Goal: Download file/media

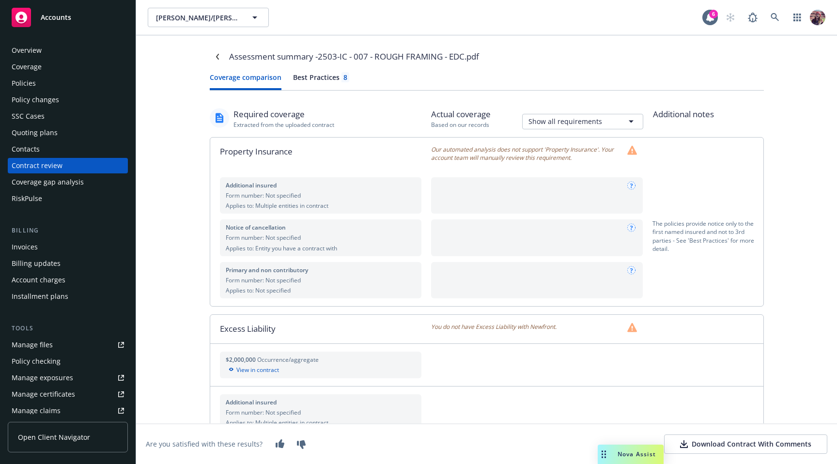
click at [325, 82] on button "Best Practices 8" at bounding box center [321, 81] width 56 height 18
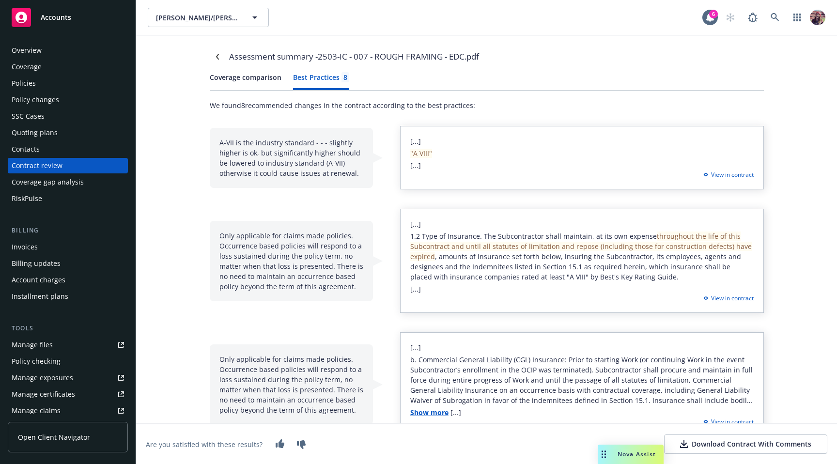
click at [243, 82] on button "Coverage comparison" at bounding box center [246, 81] width 72 height 18
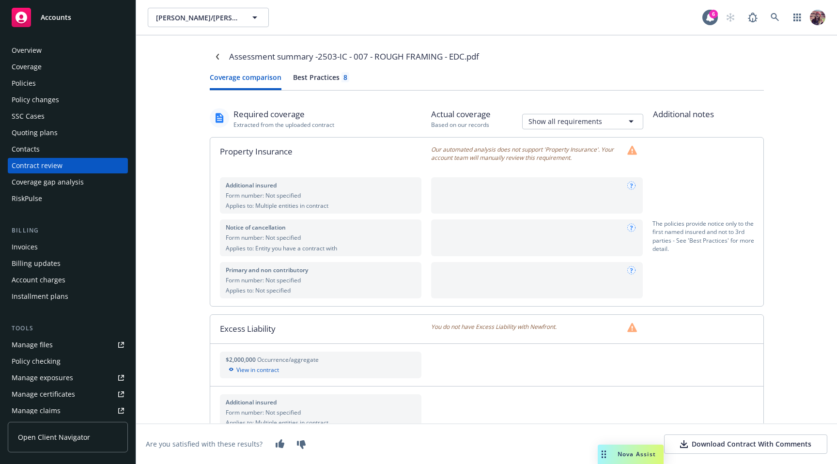
drag, startPoint x: 216, startPoint y: 336, endPoint x: 290, endPoint y: 327, distance: 74.2
click at [290, 327] on div "Excess Liability" at bounding box center [320, 329] width 221 height 28
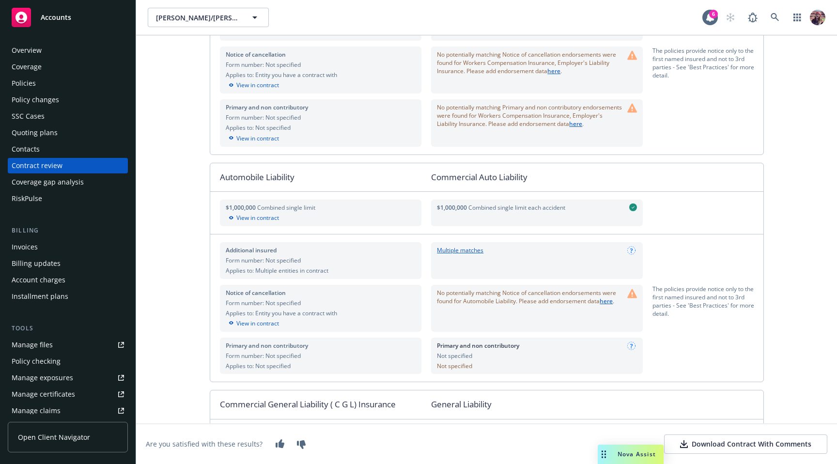
scroll to position [696, 0]
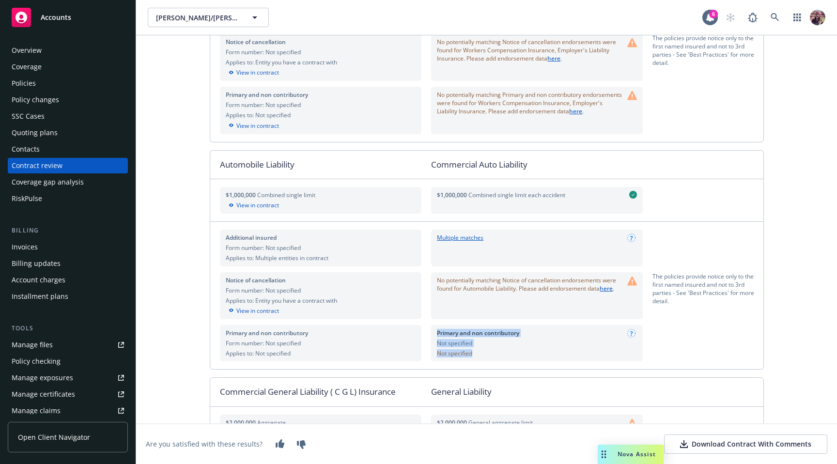
drag, startPoint x: 468, startPoint y: 355, endPoint x: 426, endPoint y: 355, distance: 41.2
click at [426, 355] on div "Additional insured Form number: Not specified Applies to: Multiple entities in …" at bounding box center [486, 295] width 553 height 147
click at [437, 347] on div "Primary and non contributory Not specified Not specified" at bounding box center [478, 343] width 82 height 29
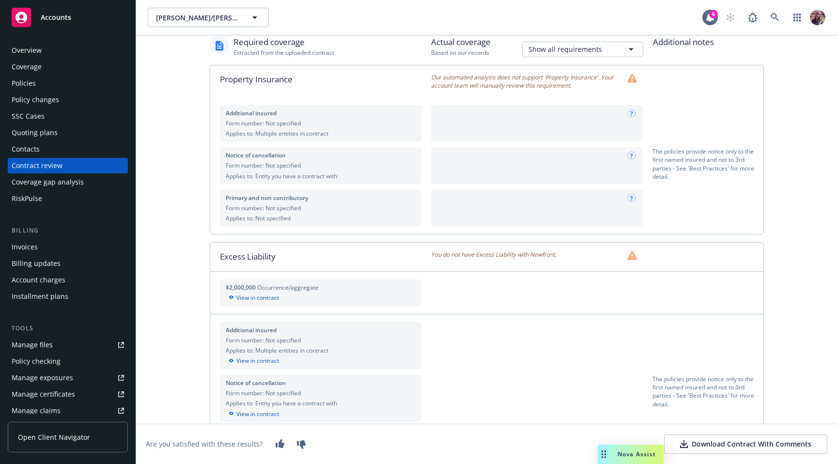
scroll to position [0, 0]
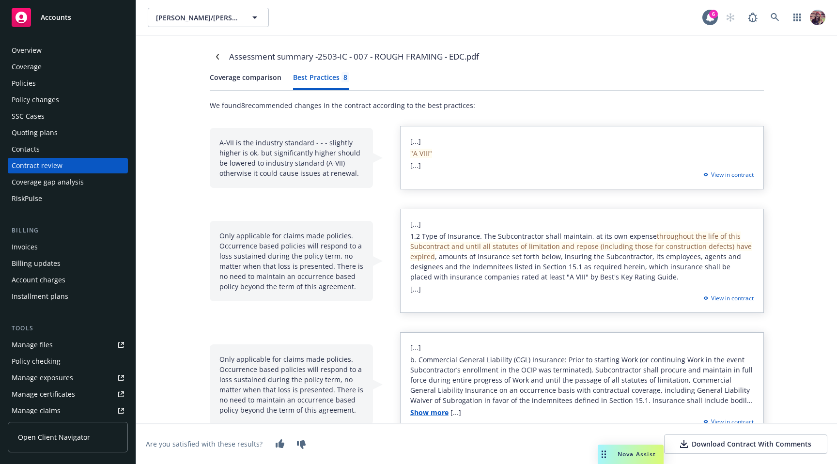
click at [294, 81] on div "Best Practices 8" at bounding box center [321, 77] width 56 height 10
click at [253, 79] on button "Coverage comparison" at bounding box center [246, 81] width 72 height 18
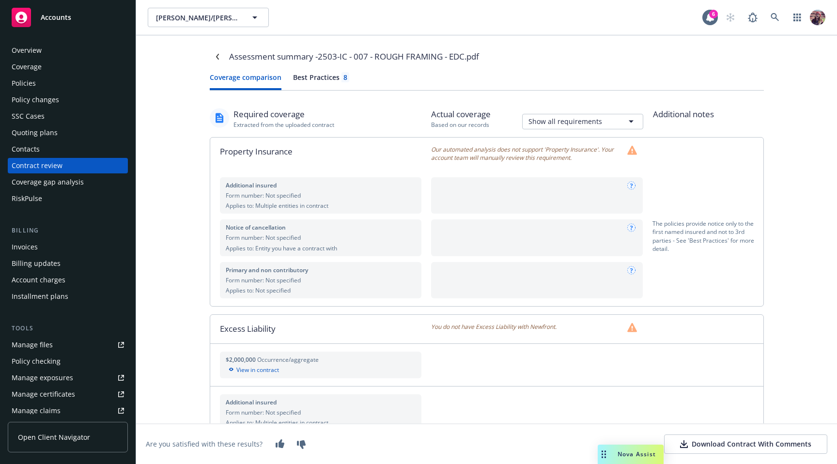
click at [310, 79] on div "Best Practices 8" at bounding box center [321, 77] width 56 height 10
click at [251, 80] on button "Coverage comparison" at bounding box center [246, 81] width 72 height 18
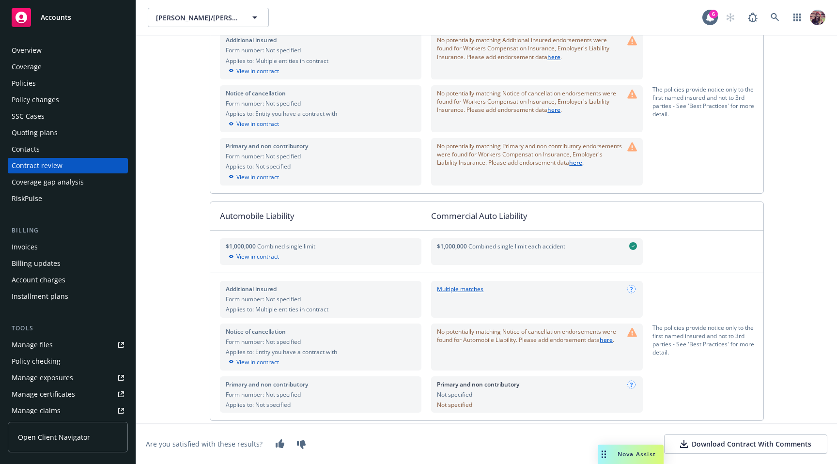
scroll to position [943, 0]
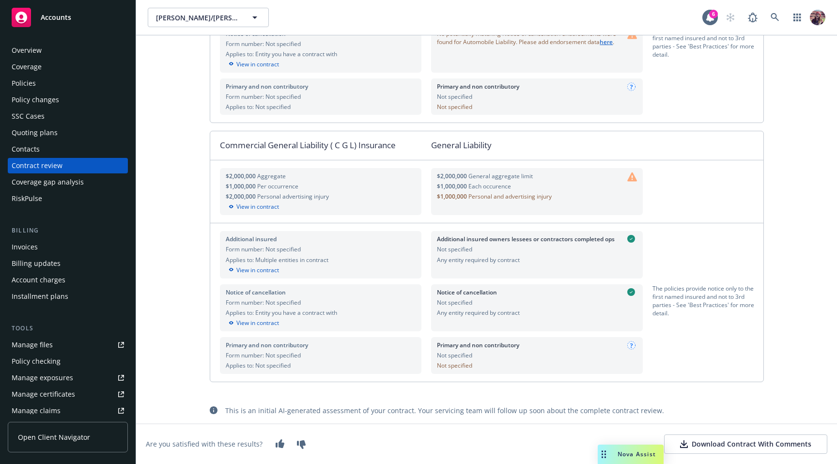
click at [705, 451] on button "Download Contract With Comments" at bounding box center [745, 444] width 163 height 19
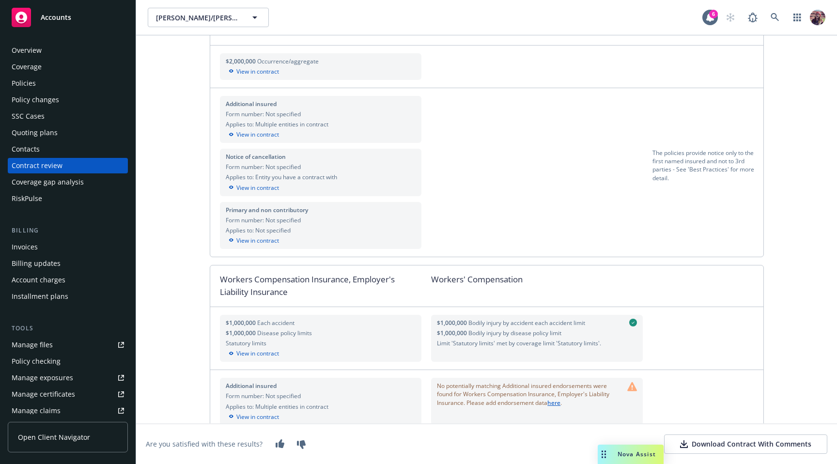
scroll to position [0, 0]
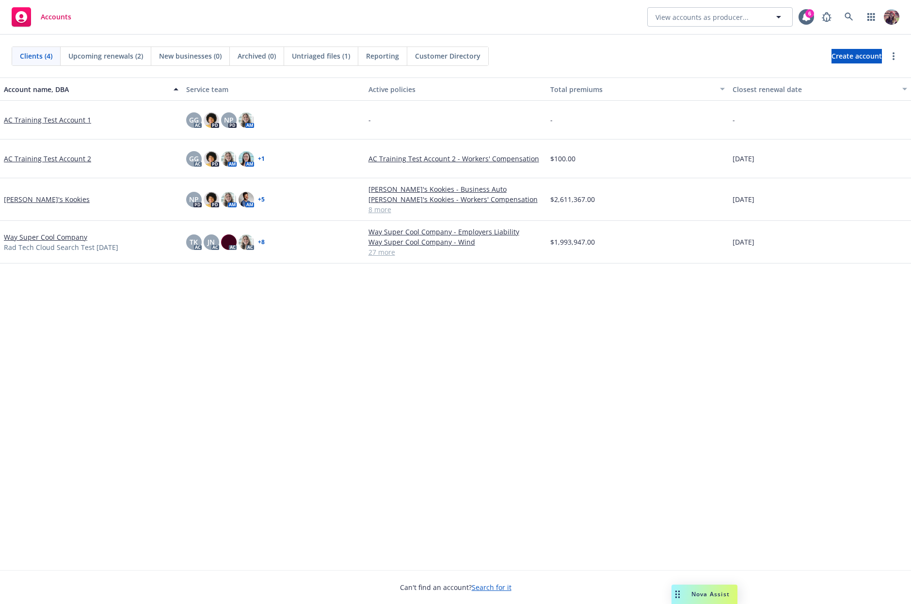
click at [529, 42] on div "Clients (4) Upcoming renewals (2) New businesses (0) Archived (0) Untriaged fil…" at bounding box center [455, 56] width 911 height 43
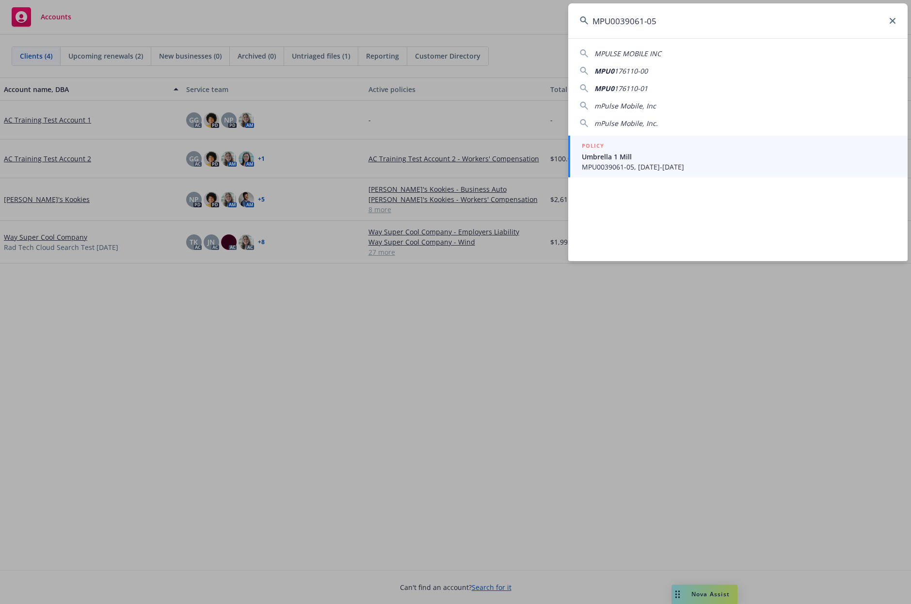
type input "MPU0039061-05"
click at [631, 162] on span "MPU0039061-05, [DATE]-[DATE]" at bounding box center [739, 167] width 314 height 10
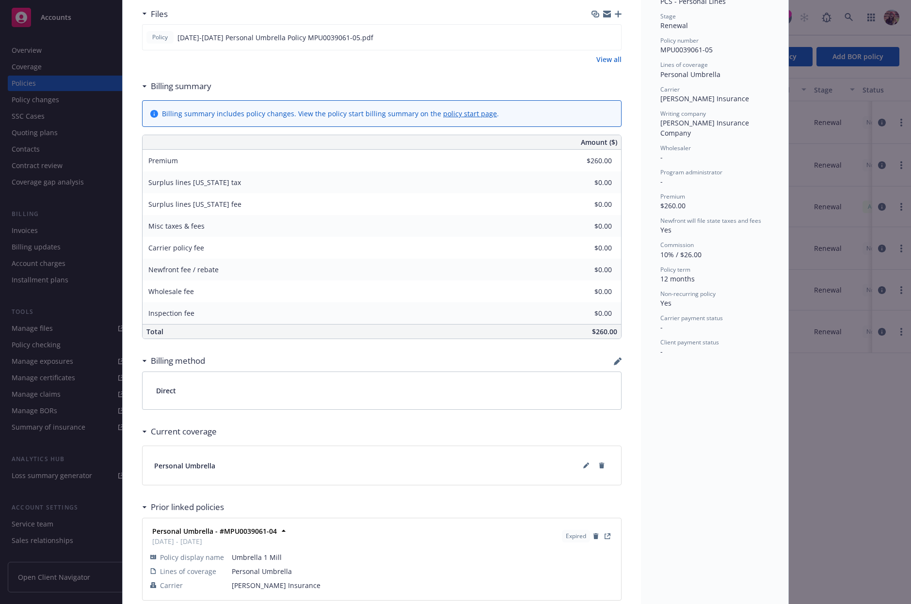
scroll to position [313, 0]
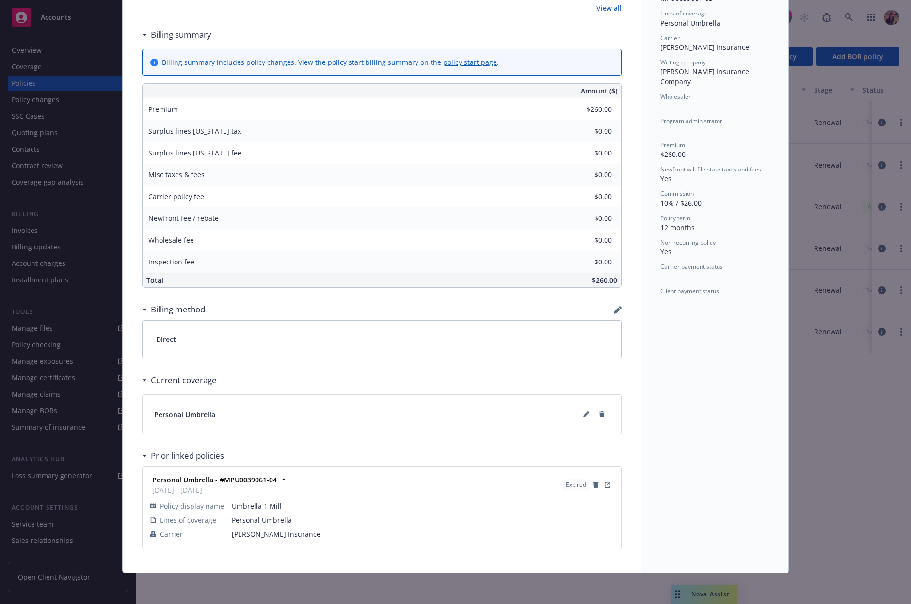
click at [396, 379] on div "Current coverage" at bounding box center [381, 380] width 479 height 20
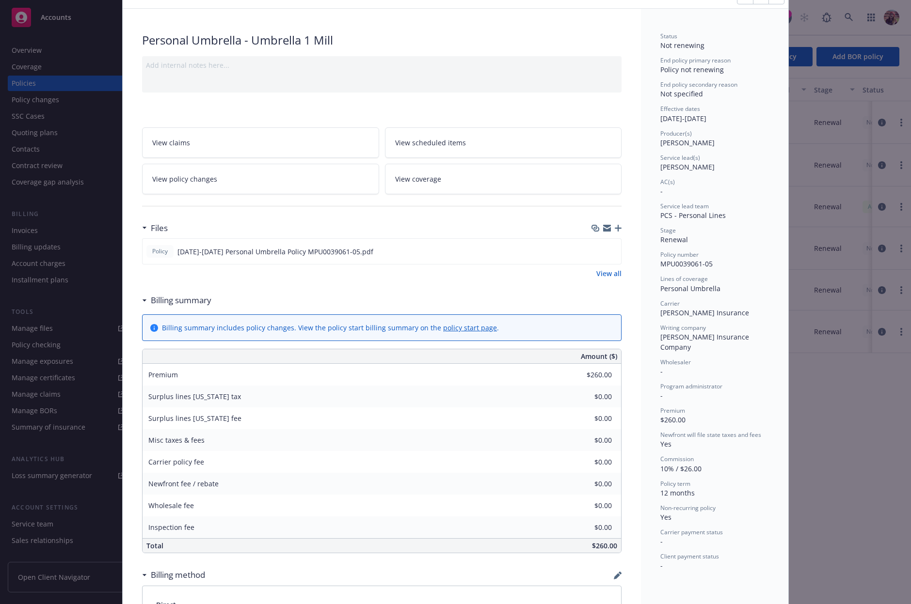
scroll to position [0, 0]
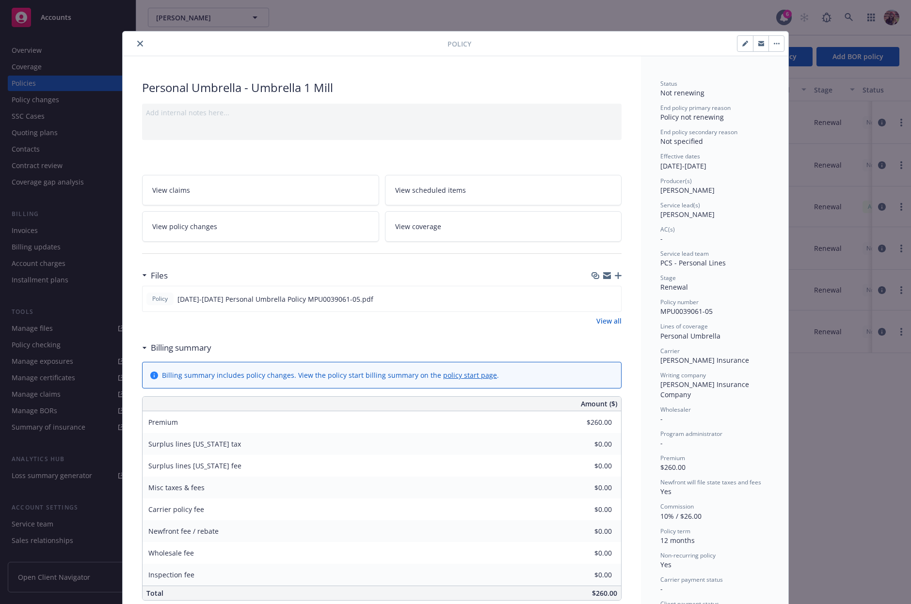
click at [369, 336] on div "Files Policy [DATE]-[DATE] Personal Umbrella Policy MPU0039061-05.pdf View all" at bounding box center [381, 302] width 479 height 72
click at [385, 58] on div "Personal Umbrella - Umbrella 1 Mill Add internal notes here... View claims View…" at bounding box center [382, 471] width 518 height 830
click at [135, 47] on button "close" at bounding box center [140, 44] width 12 height 12
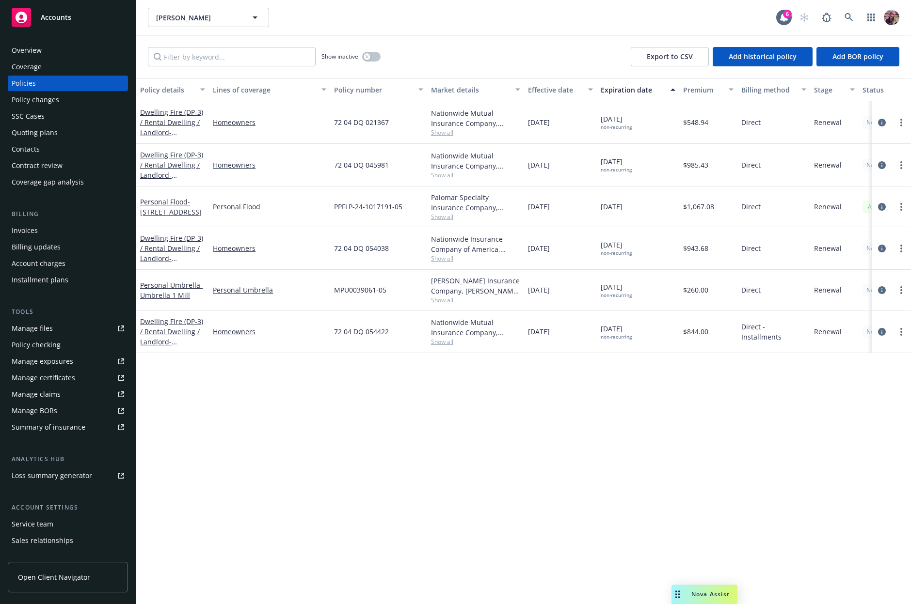
click at [460, 514] on div "Policy details Lines of coverage Policy number Market details Effective date Ex…" at bounding box center [523, 341] width 774 height 526
